Goal: Navigation & Orientation: Find specific page/section

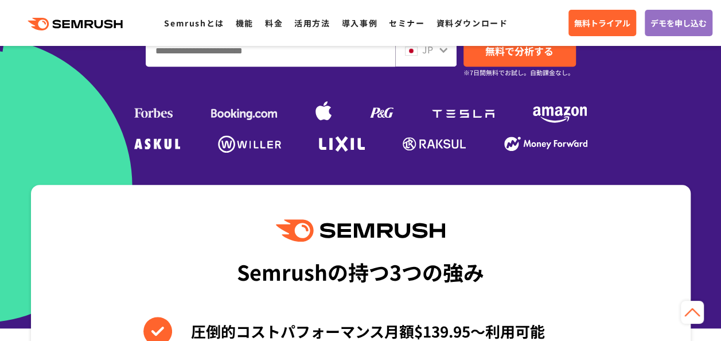
scroll to position [229, 0]
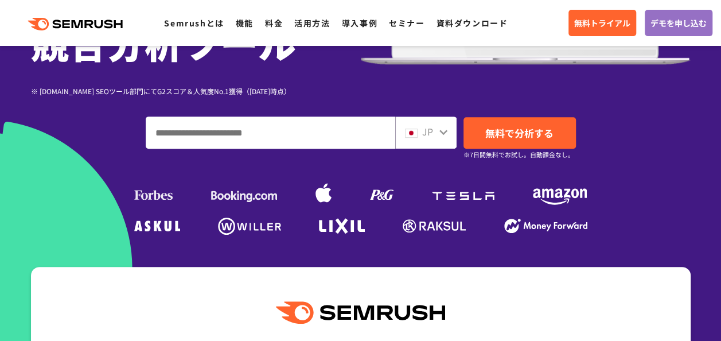
click at [278, 134] on input "ドメイン、キーワードまたはURLを入力してください" at bounding box center [270, 132] width 248 height 31
click at [279, 131] on input "ドメイン、キーワードまたはURLを入力してください" at bounding box center [270, 132] width 248 height 31
